Goal: Task Accomplishment & Management: Manage account settings

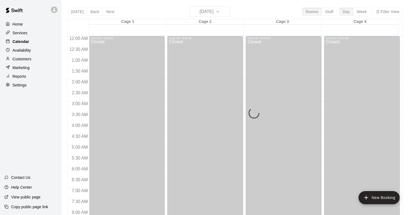
scroll to position [310, 0]
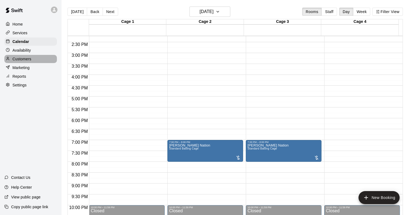
click at [28, 62] on p "Customers" at bounding box center [22, 58] width 19 height 5
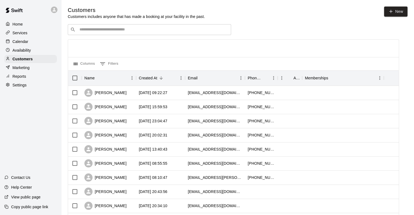
click at [94, 27] on div "​ ​" at bounding box center [149, 29] width 163 height 11
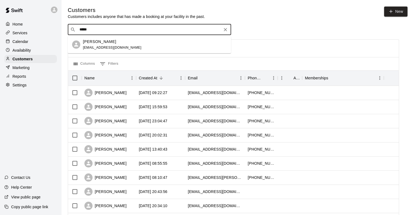
type input "******"
click at [110, 41] on div "[PERSON_NAME]" at bounding box center [112, 42] width 59 height 6
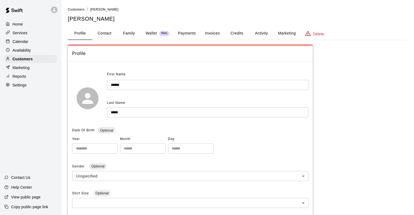
click at [216, 34] on button "Invoices" at bounding box center [212, 33] width 25 height 13
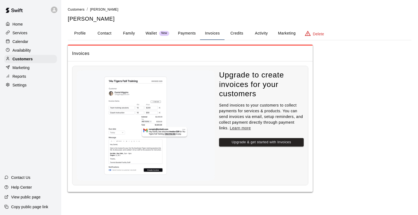
click at [187, 35] on button "Payments" at bounding box center [187, 33] width 26 height 13
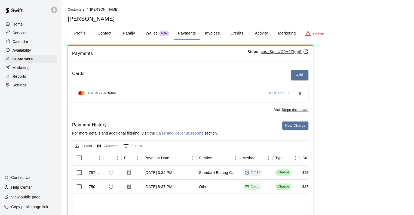
click at [235, 35] on button "Credits" at bounding box center [237, 33] width 25 height 13
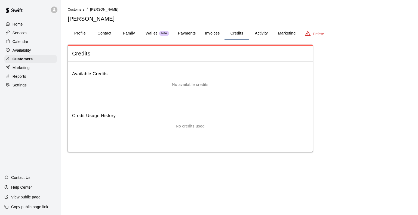
click at [195, 81] on div "Available Credits No available credits" at bounding box center [190, 85] width 236 height 38
click at [255, 34] on button "Activity" at bounding box center [261, 33] width 25 height 13
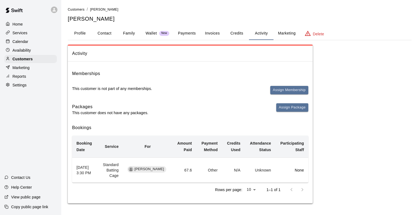
click at [235, 32] on button "Credits" at bounding box center [237, 33] width 25 height 13
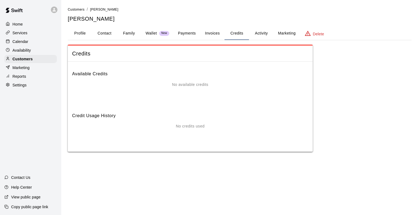
click at [108, 34] on button "Contact" at bounding box center [104, 33] width 25 height 13
select select "**"
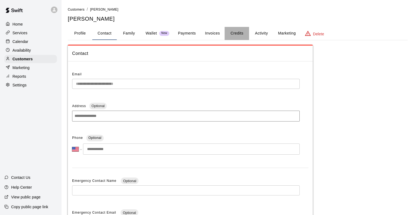
click at [226, 32] on button "Credits" at bounding box center [237, 33] width 25 height 13
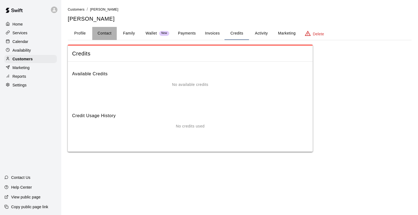
click at [103, 35] on button "Contact" at bounding box center [104, 33] width 25 height 13
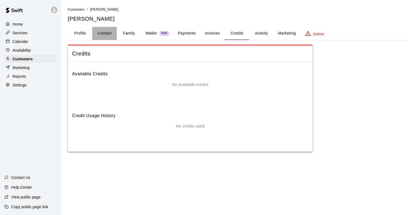
select select "**"
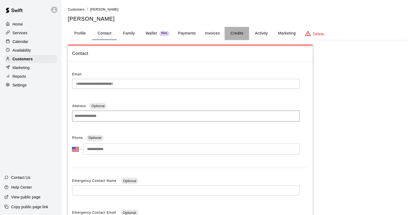
click at [233, 34] on button "Credits" at bounding box center [237, 33] width 25 height 13
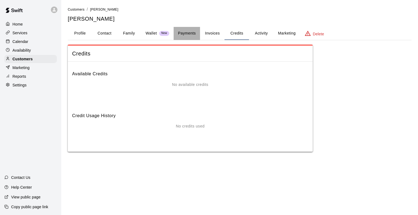
click at [195, 29] on button "Payments" at bounding box center [187, 33] width 26 height 13
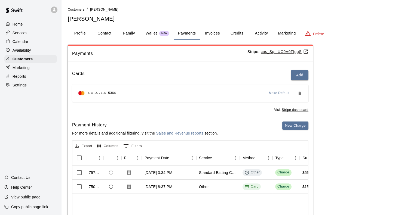
click at [241, 35] on button "Credits" at bounding box center [237, 33] width 25 height 13
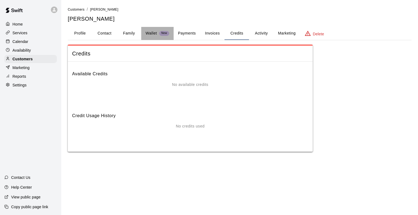
click at [154, 34] on p "Wallet" at bounding box center [151, 34] width 11 height 6
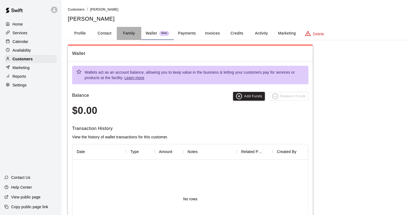
click at [127, 36] on button "Family" at bounding box center [129, 33] width 25 height 13
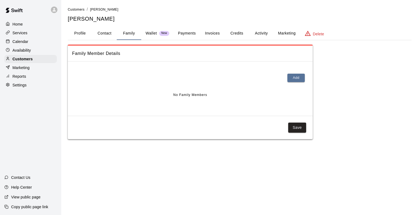
click at [238, 34] on button "Credits" at bounding box center [237, 33] width 25 height 13
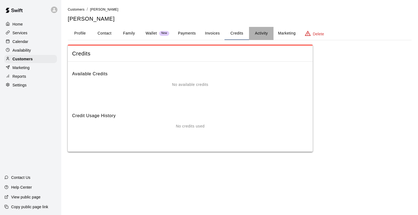
click at [256, 34] on button "Activity" at bounding box center [261, 33] width 25 height 13
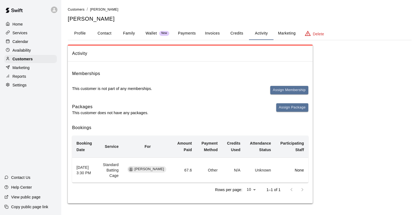
click at [240, 31] on button "Credits" at bounding box center [237, 33] width 25 height 13
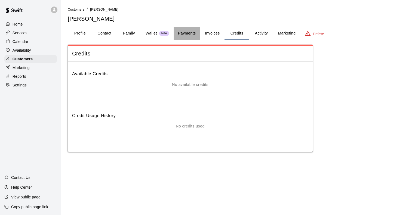
click at [189, 35] on button "Payments" at bounding box center [187, 33] width 26 height 13
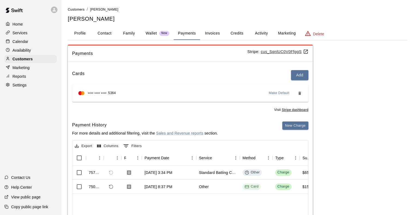
click at [238, 32] on button "Credits" at bounding box center [237, 33] width 25 height 13
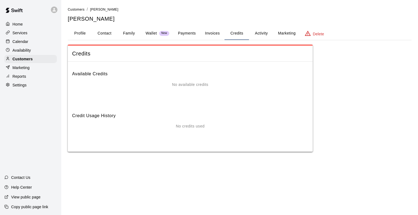
click at [269, 31] on button "Activity" at bounding box center [261, 33] width 25 height 13
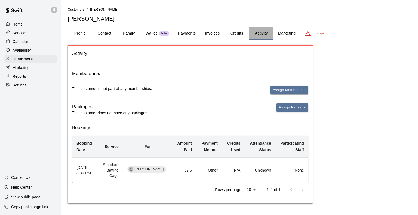
click at [255, 34] on button "Activity" at bounding box center [261, 33] width 25 height 13
click at [197, 36] on button "Payments" at bounding box center [187, 33] width 26 height 13
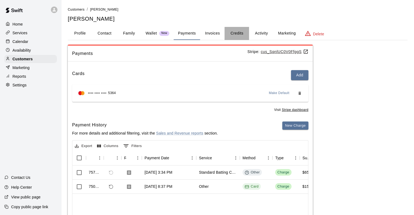
click at [244, 35] on button "Credits" at bounding box center [237, 33] width 25 height 13
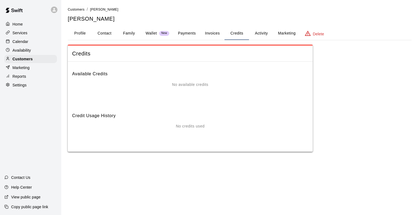
click at [256, 35] on button "Activity" at bounding box center [261, 33] width 25 height 13
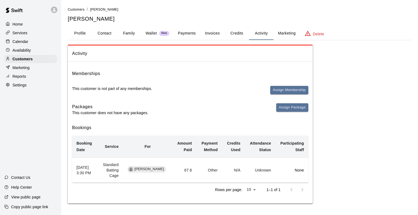
click at [177, 33] on button "Payments" at bounding box center [187, 33] width 26 height 13
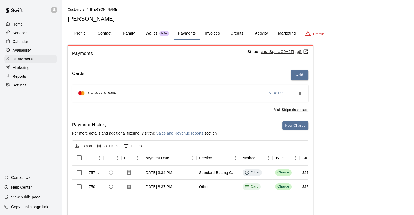
click at [23, 43] on p "Calendar" at bounding box center [21, 41] width 16 height 5
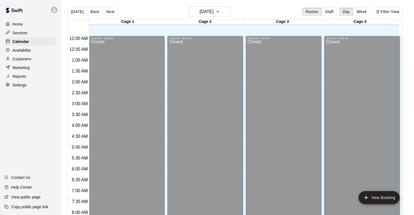
click at [32, 61] on div "Customers" at bounding box center [30, 59] width 53 height 8
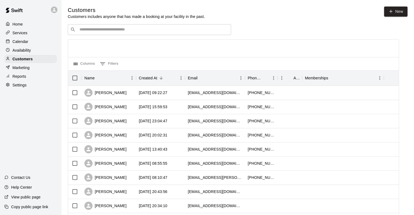
click at [124, 31] on input "Search customers by name or email" at bounding box center [153, 29] width 151 height 5
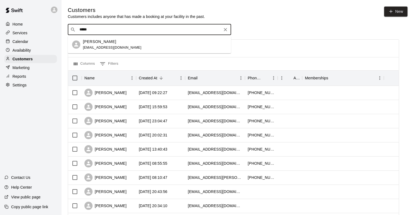
type input "******"
click at [120, 39] on div "[PERSON_NAME]" at bounding box center [112, 42] width 59 height 6
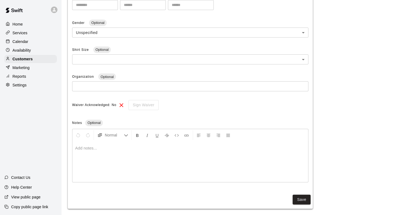
scroll to position [148, 0]
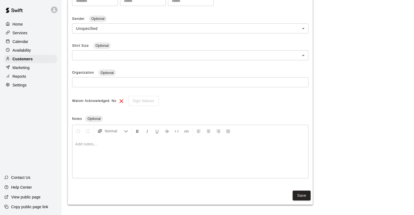
click at [159, 156] on div at bounding box center [190, 158] width 236 height 41
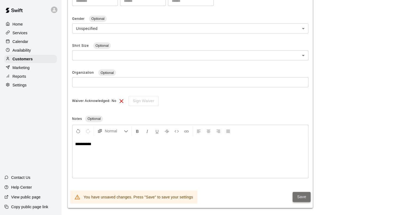
click at [295, 199] on button "Save" at bounding box center [302, 197] width 18 height 10
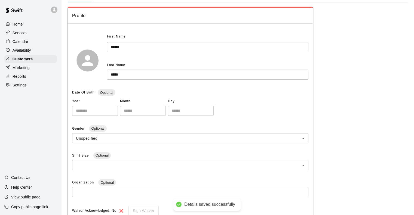
scroll to position [0, 0]
